Goal: Use online tool/utility: Utilize a website feature to perform a specific function

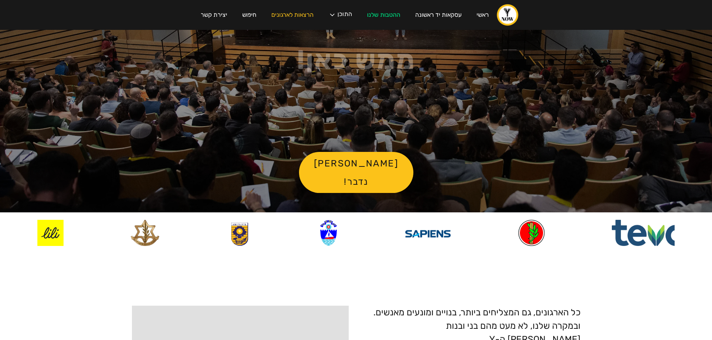
scroll to position [187, 0]
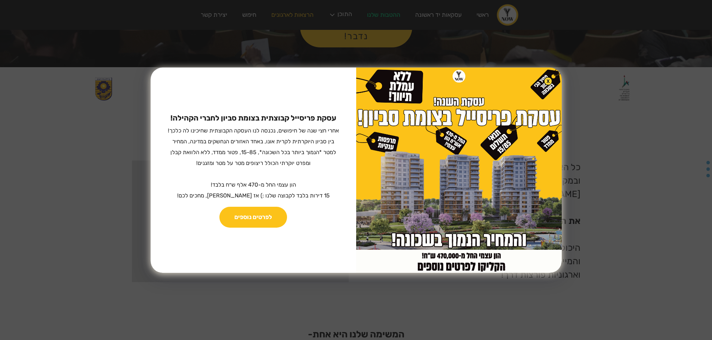
click at [544, 77] on img at bounding box center [548, 81] width 9 height 9
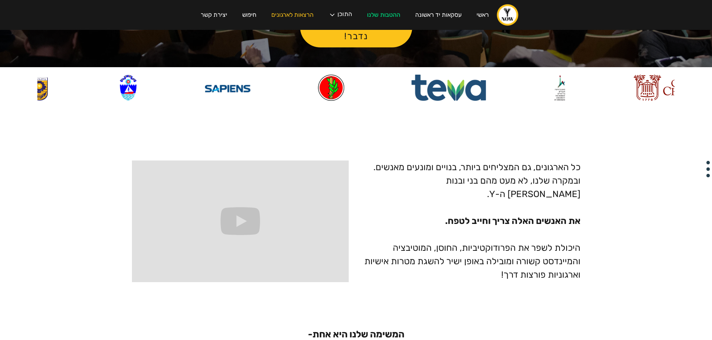
click at [528, 166] on p "כל הארגונים, גם המצליחים ביותר, בנויים ומונעים מאנשים. ובמקרה שלנו, לא מעט מהם …" at bounding box center [468, 221] width 224 height 121
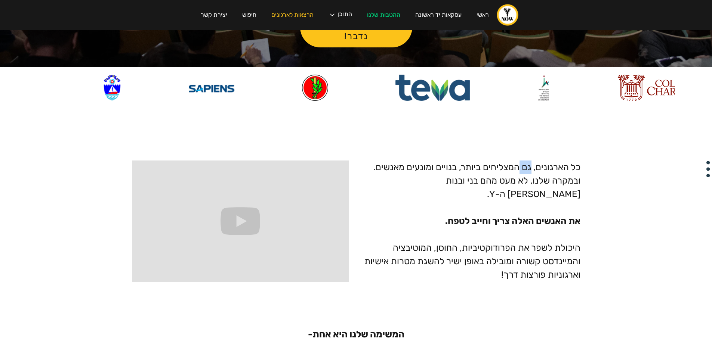
click at [528, 166] on p "כל הארגונים, גם המצליחים ביותר, בנויים ומונעים מאנשים. ובמקרה שלנו, לא מעט מהם …" at bounding box center [468, 221] width 224 height 121
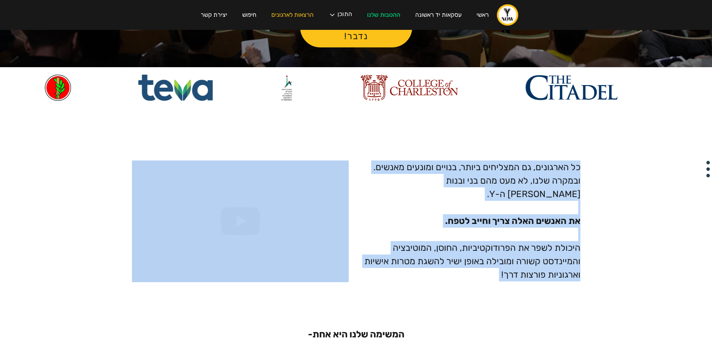
drag, startPoint x: 528, startPoint y: 166, endPoint x: 506, endPoint y: 272, distance: 109.1
click at [506, 272] on p "כל הארגונים, גם המצליחים ביותר, בנויים ומונעים מאנשים. ובמקרה שלנו, לא מעט מהם …" at bounding box center [468, 221] width 224 height 121
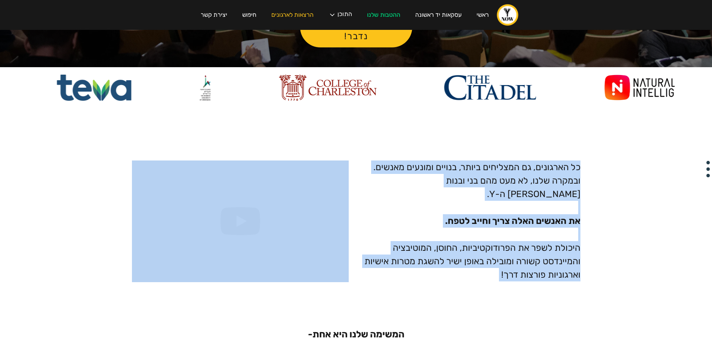
copy p "כל הארגונים, גם המצליחים ביותר, בנויים ומונעים מאנשים. ובמקרה שלנו, לא מעט מהם …"
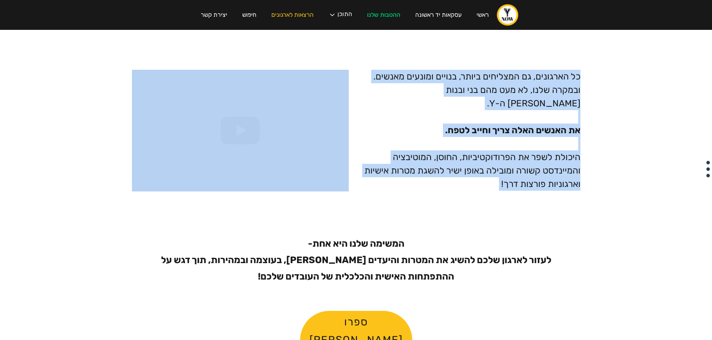
scroll to position [374, 0]
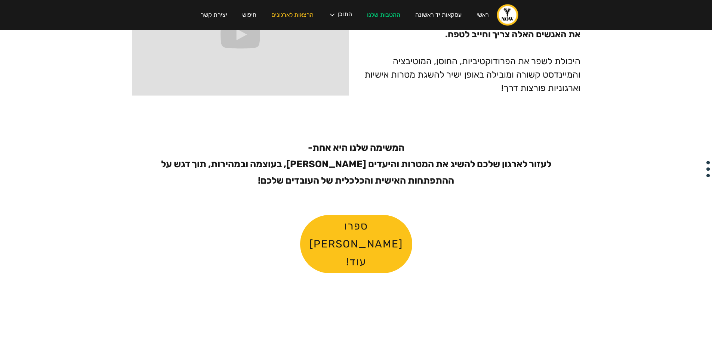
click at [374, 151] on h1 "המשימה שלנו היא אחת- לעזור לארגון שלכם להשיג את המטרות והיעדים שלו, בעוצמה ובמה…" at bounding box center [356, 164] width 404 height 49
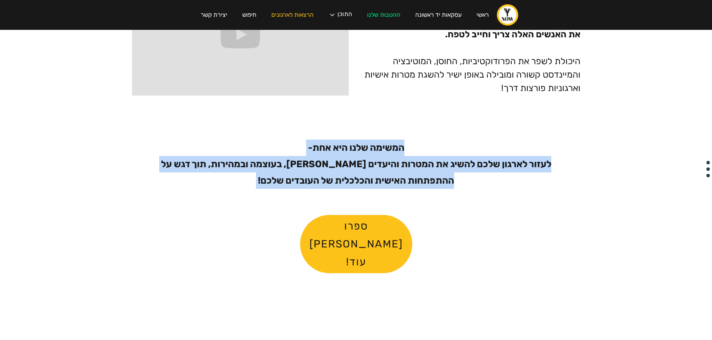
drag, startPoint x: 374, startPoint y: 151, endPoint x: 374, endPoint y: 176, distance: 25.0
click at [374, 176] on h1 "המשימה שלנו היא אחת- לעזור לארגון שלכם להשיג את המטרות והיעדים שלו, בעוצמה ובמה…" at bounding box center [356, 164] width 404 height 49
copy h1 "המשימה שלנו היא אחת- לעזור לארגון שלכם להשיג את המטרות והיעדים שלו, בעוצמה ובמה…"
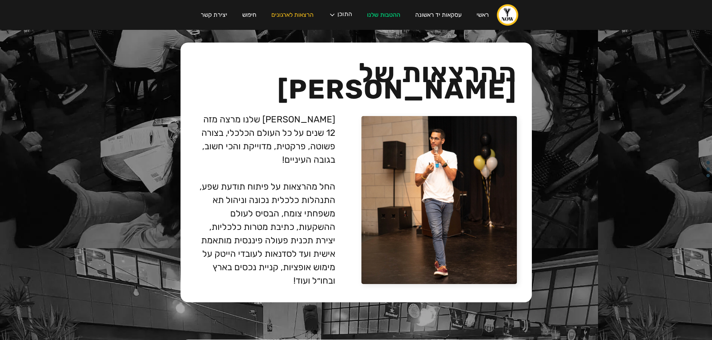
scroll to position [1503, 0]
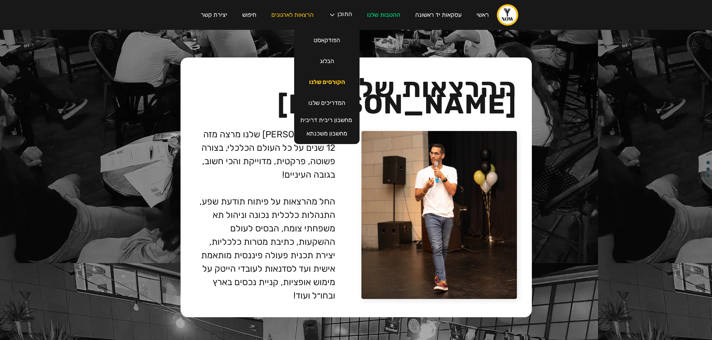
click at [322, 80] on link "הקורסים שלנו" at bounding box center [327, 82] width 51 height 21
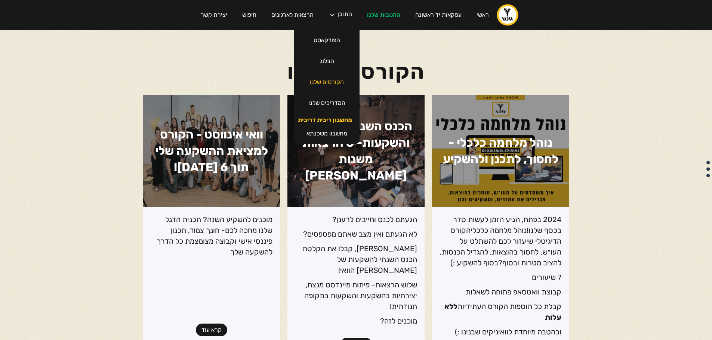
click at [325, 117] on link "מחשבון ריבית דריבית" at bounding box center [324, 120] width 69 height 13
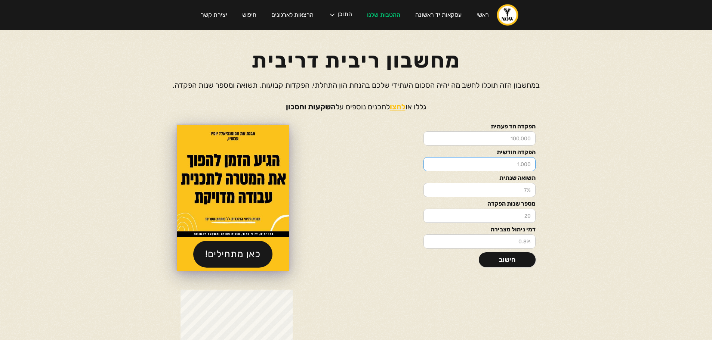
click at [506, 163] on input "הפקדה חודשית" at bounding box center [479, 164] width 112 height 14
click at [498, 259] on link "חישוב" at bounding box center [507, 260] width 57 height 15
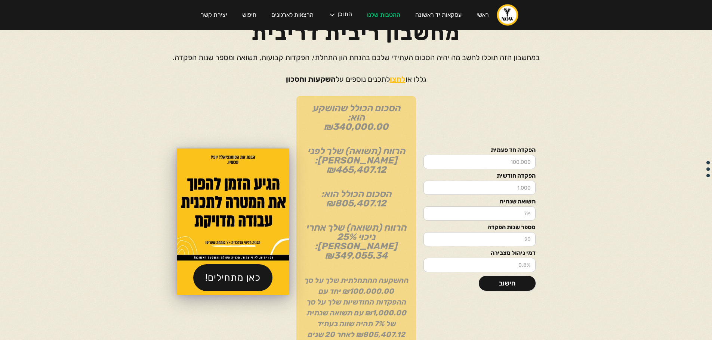
scroll to position [75, 0]
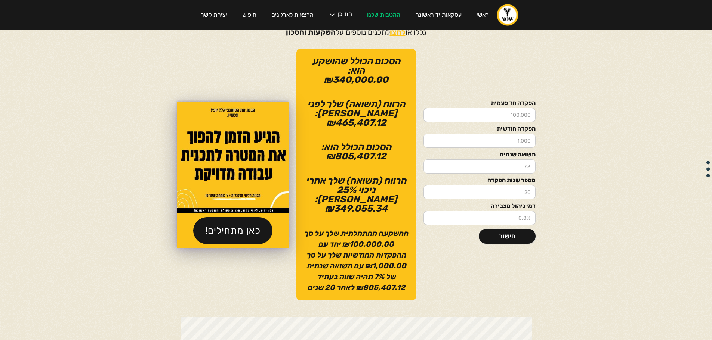
click at [347, 180] on div "הרווח (תשואה) שלך אחרי ניכוי 25% מס: ₪ 349,055.34" at bounding box center [356, 194] width 105 height 37
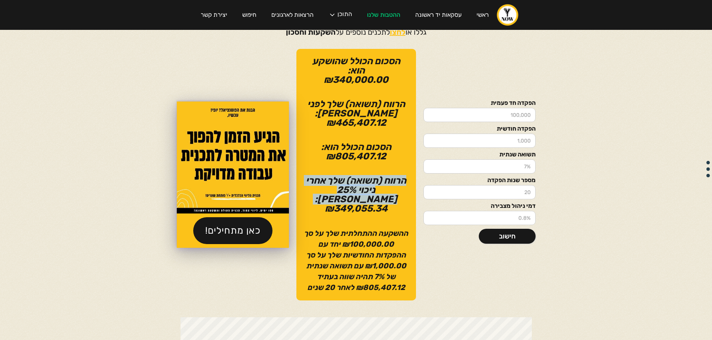
click at [347, 180] on div "הרווח (תשואה) שלך אחרי ניכוי 25% מס: ₪ 349,055.34" at bounding box center [356, 194] width 105 height 37
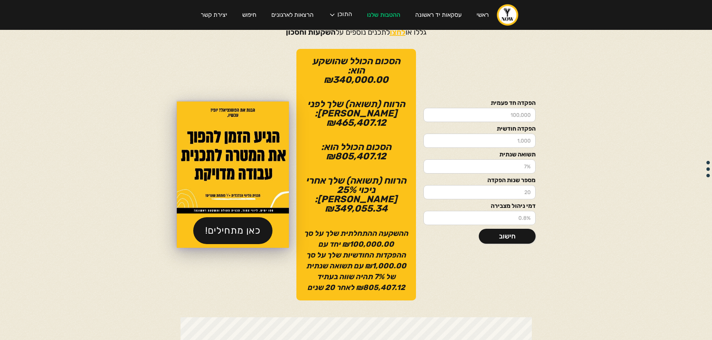
click at [255, 236] on div "הפקדה חד פעמית הפקדה חודשית תשואה שנתית מספר שנות הפקדה דמי ניהול מצבירה חישוב …" at bounding box center [356, 175] width 448 height 252
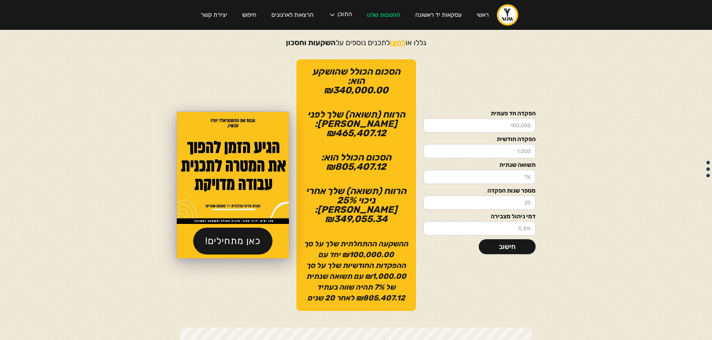
scroll to position [0, 0]
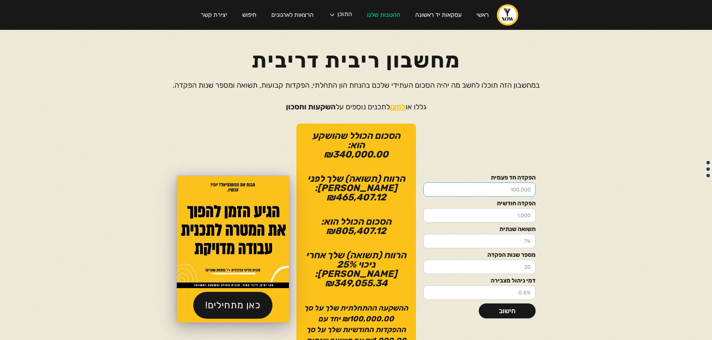
click at [505, 185] on input "הפקדה חד פעמית" at bounding box center [479, 190] width 112 height 14
click at [507, 213] on input "הפקדה חודשית" at bounding box center [479, 216] width 112 height 14
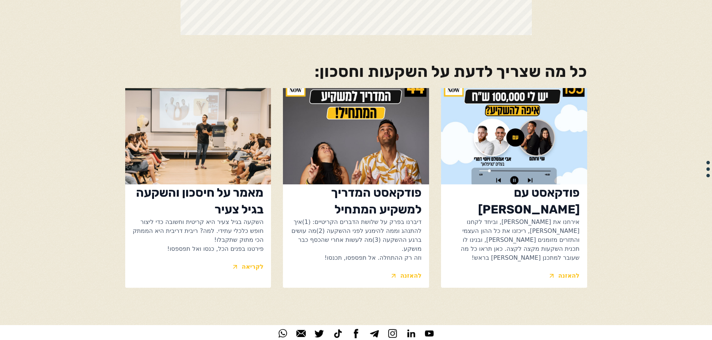
scroll to position [541, 0]
